Goal: Information Seeking & Learning: Understand process/instructions

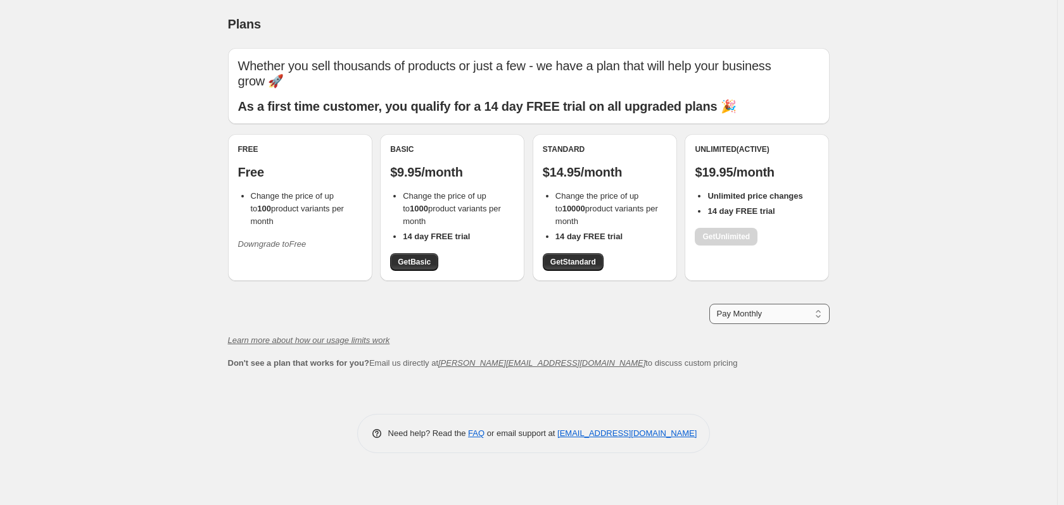
click at [816, 315] on select "Pay Monthly Pay Yearly (Save 16%)" at bounding box center [769, 314] width 120 height 20
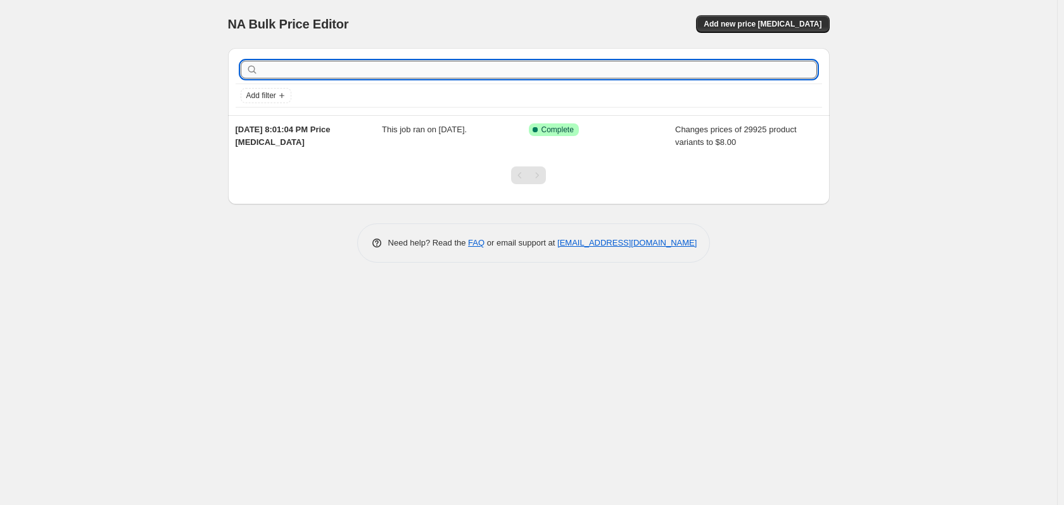
click at [329, 68] on input "text" at bounding box center [539, 70] width 556 height 18
type input "How do I Cancel this plan"
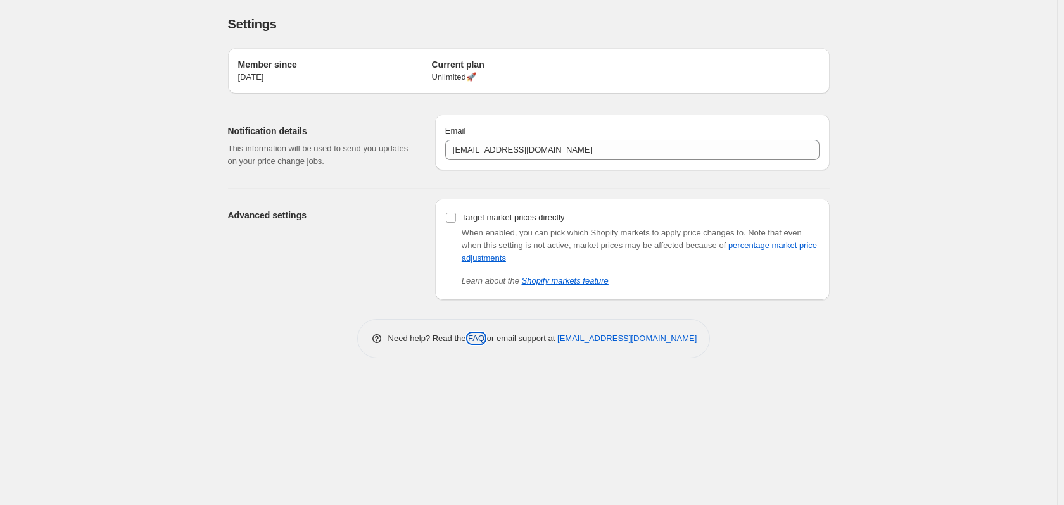
click at [479, 338] on link "FAQ" at bounding box center [476, 338] width 16 height 9
click at [643, 339] on link "[EMAIL_ADDRESS][DOMAIN_NAME]" at bounding box center [626, 338] width 139 height 9
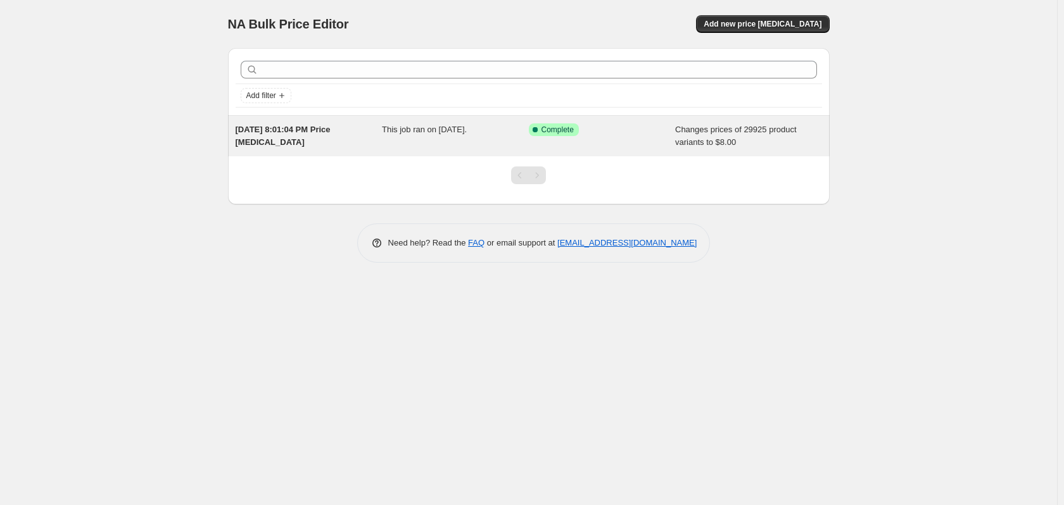
click at [573, 129] on span "Complete" at bounding box center [557, 130] width 32 height 10
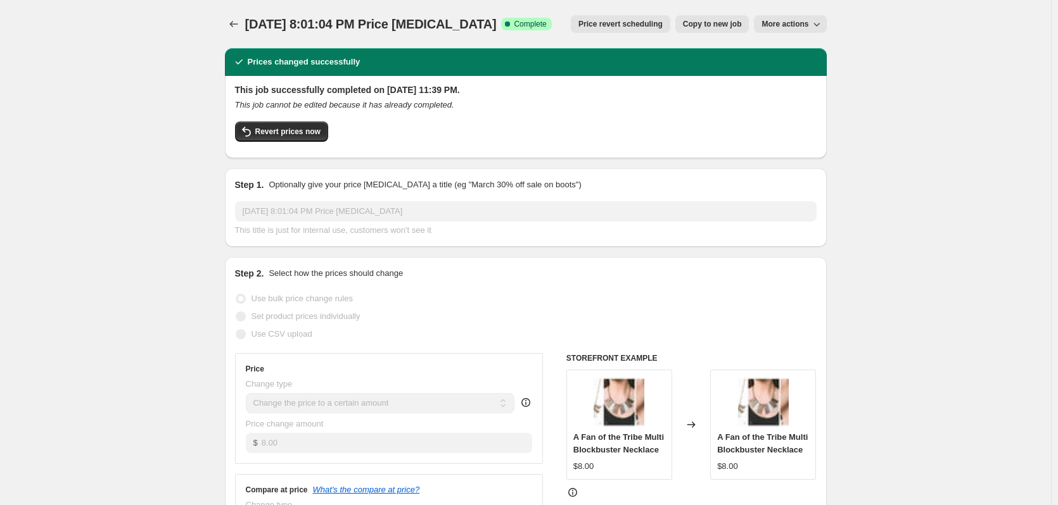
click at [823, 22] on icon "button" at bounding box center [816, 24] width 13 height 13
click at [234, 22] on icon "Price change jobs" at bounding box center [233, 24] width 13 height 13
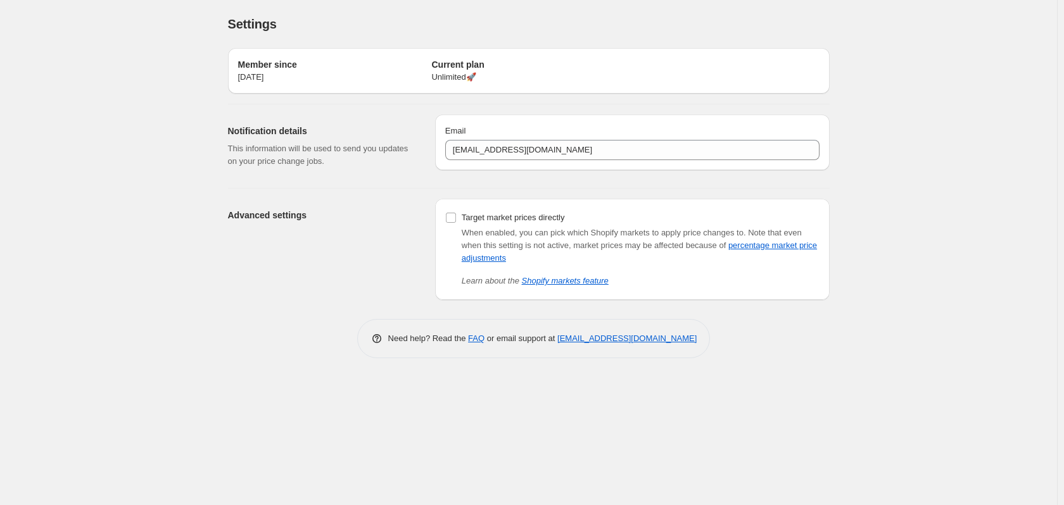
click at [472, 78] on p "Unlimited 🚀" at bounding box center [528, 77] width 194 height 13
click at [459, 70] on h2 "Current plan" at bounding box center [528, 64] width 194 height 13
